Goal: Task Accomplishment & Management: Manage account settings

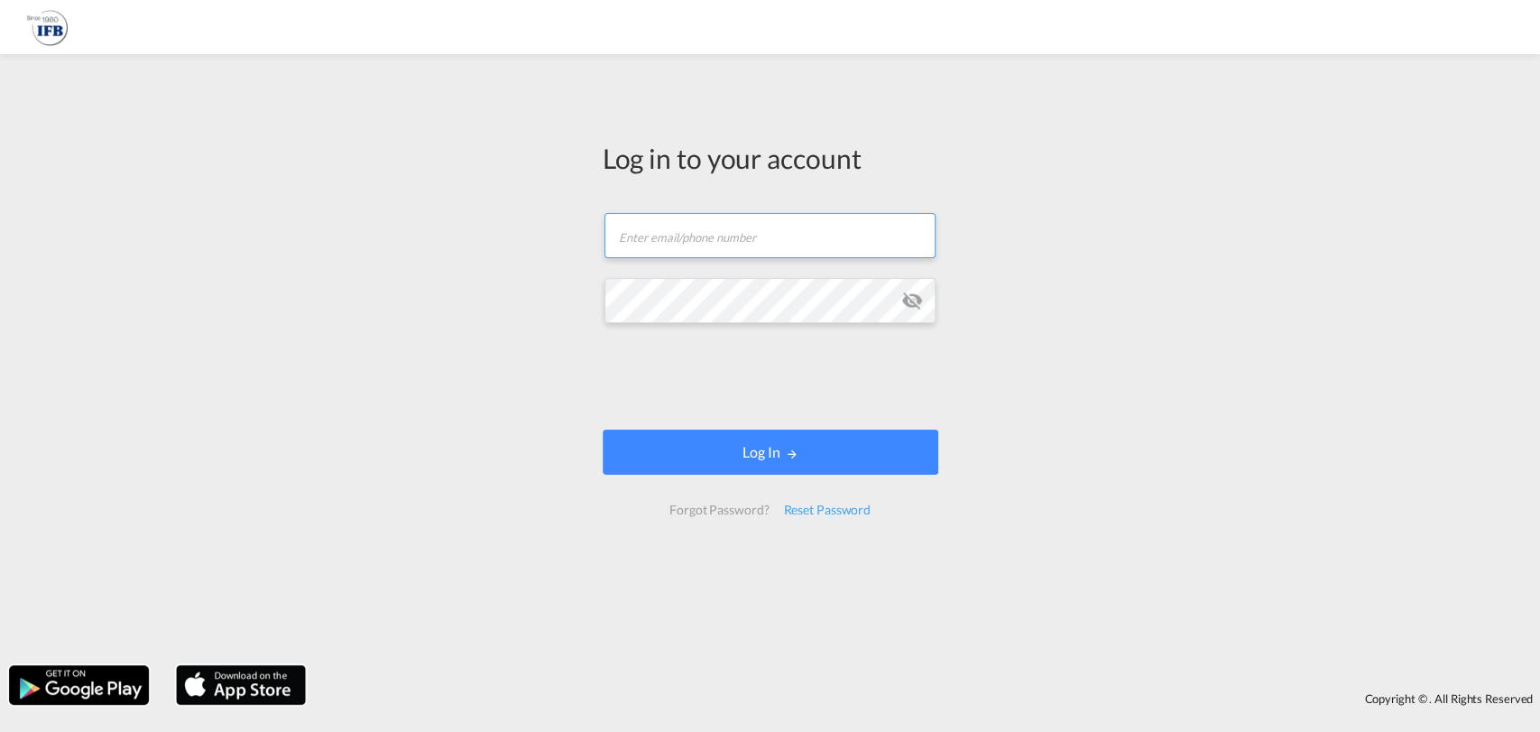
type input "[PERSON_NAME][EMAIL_ADDRESS][DOMAIN_NAME]"
click at [907, 305] on md-icon "icon-eye-off" at bounding box center [913, 301] width 22 height 22
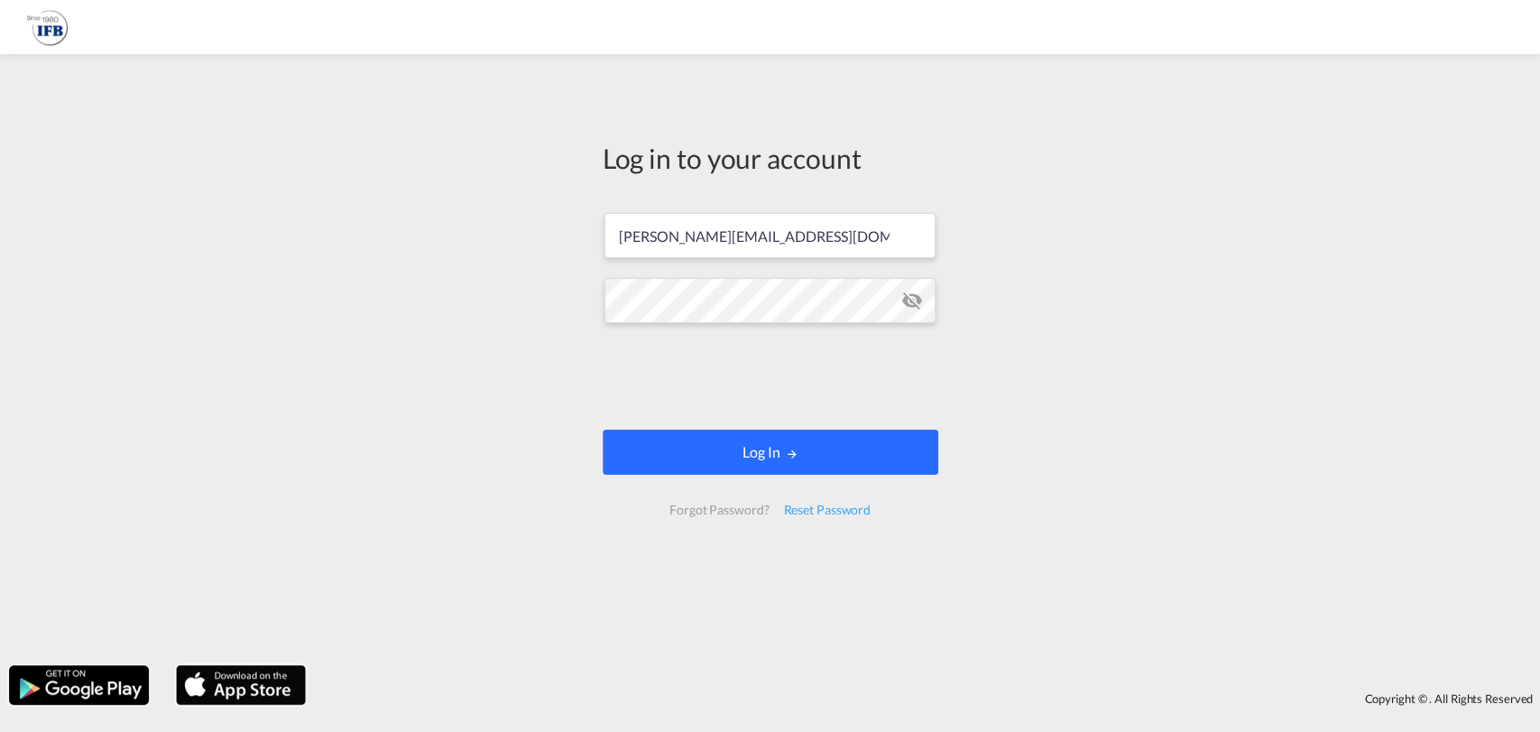
click at [798, 444] on button "Log In" at bounding box center [771, 452] width 336 height 45
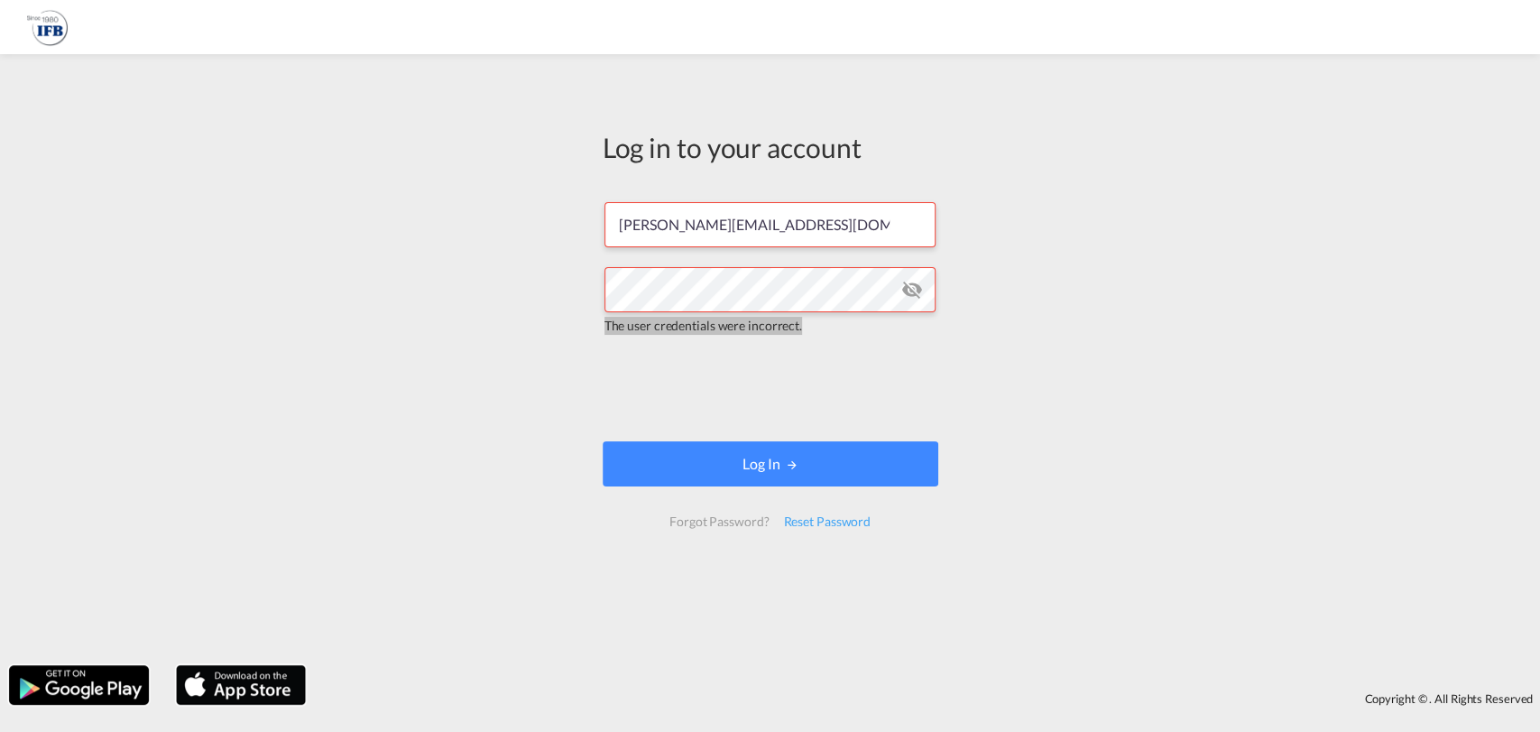
drag, startPoint x: 831, startPoint y: 329, endPoint x: 542, endPoint y: 328, distance: 288.8
click at [542, 328] on div "Log in to your account [PERSON_NAME][EMAIL_ADDRESS][DOMAIN_NAME] The user crede…" at bounding box center [770, 359] width 1540 height 593
click at [647, 328] on span "The user credentials were incorrect." at bounding box center [704, 325] width 198 height 15
drag, startPoint x: 801, startPoint y: 324, endPoint x: 413, endPoint y: 31, distance: 486.4
click at [606, 317] on div "The user credentials were incorrect." at bounding box center [771, 326] width 332 height 18
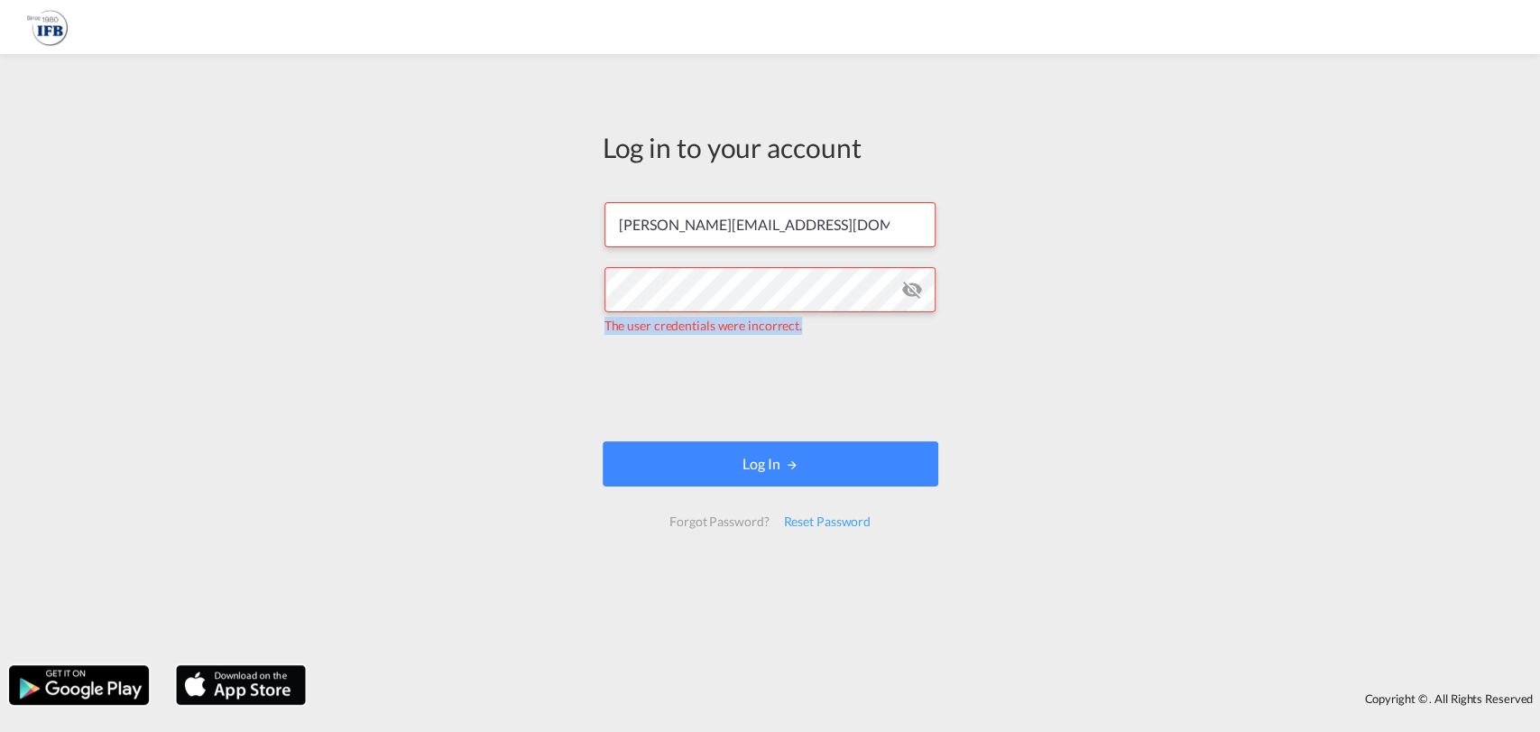
copy span "The user credentials were incorrect."
click at [1044, 356] on div "Log in to your account [PERSON_NAME][EMAIL_ADDRESS][DOMAIN_NAME] The user crede…" at bounding box center [770, 359] width 1540 height 593
click at [839, 520] on div "Reset Password" at bounding box center [827, 521] width 102 height 32
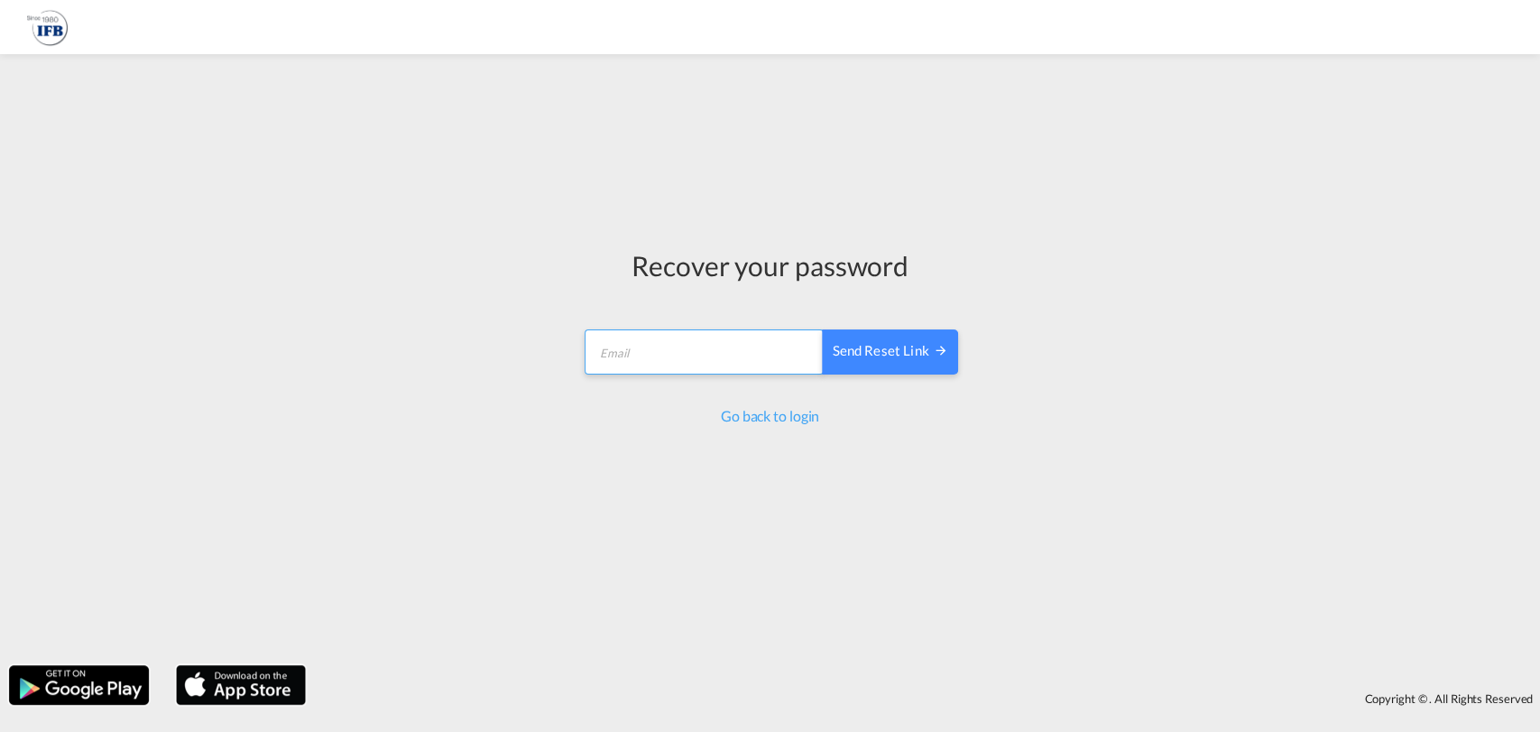
click at [650, 346] on input "email" at bounding box center [704, 351] width 239 height 45
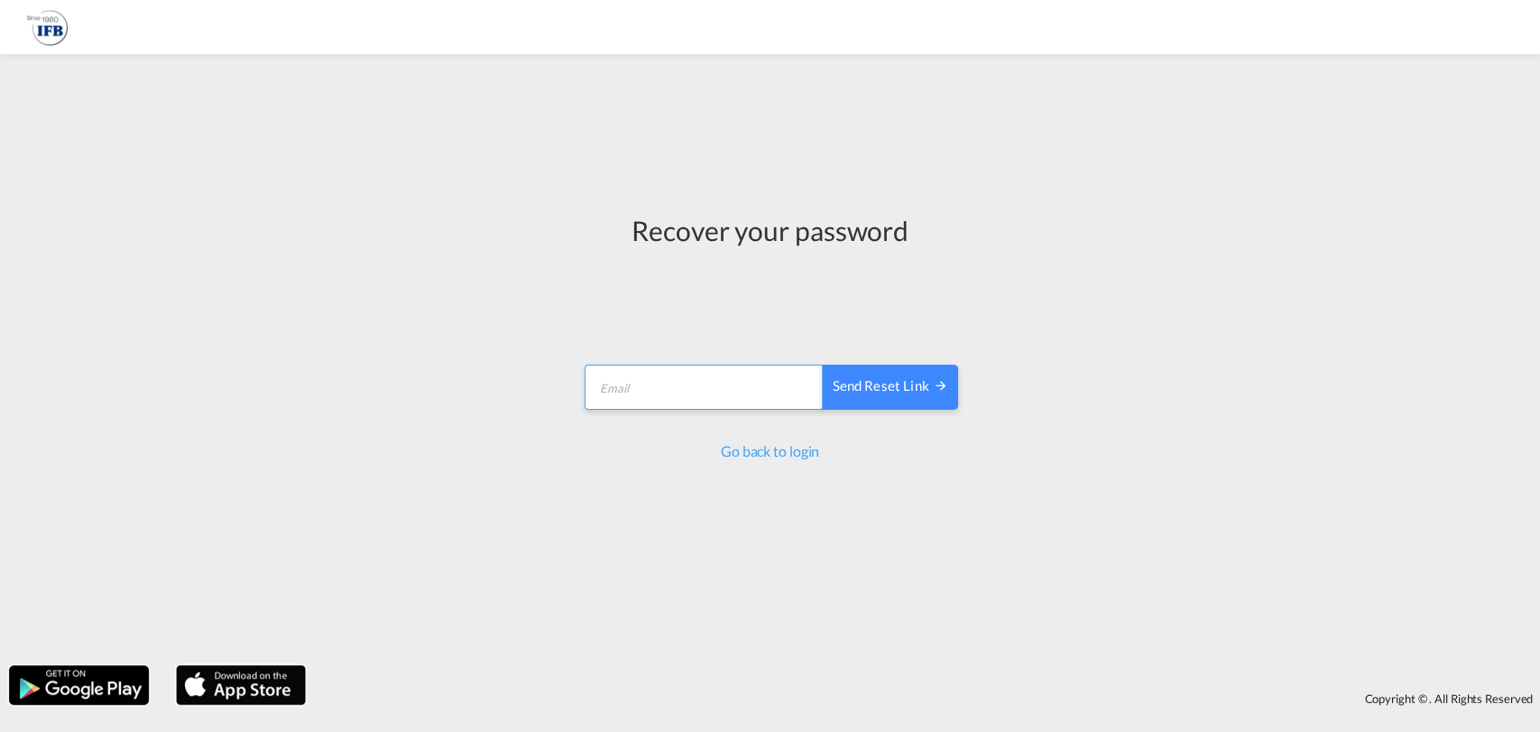
click at [654, 390] on input "email" at bounding box center [704, 387] width 239 height 45
type input "[EMAIL_ADDRESS]"
click at [534, 729] on div "Recover your password [SECURITY_DATA] Send reset link Email must be a valid e-m…" at bounding box center [770, 366] width 1540 height 732
